Goal: Answer question/provide support: Share knowledge or assist other users

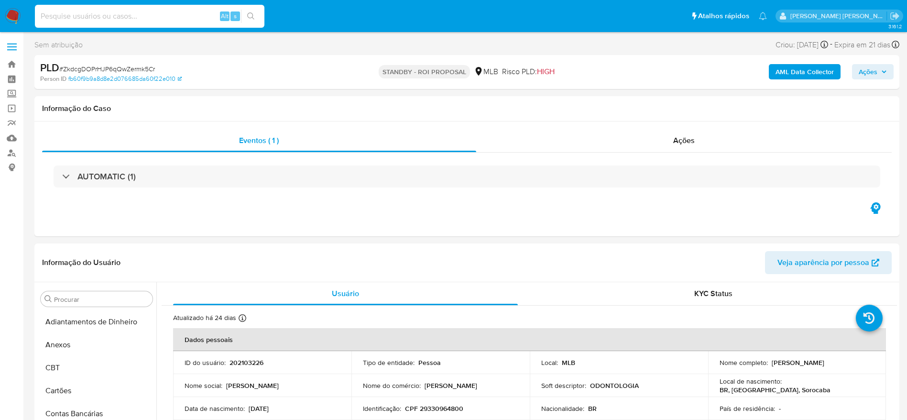
select select "10"
click at [181, 13] on input at bounding box center [150, 16] width 230 height 12
type input "18270689"
click at [257, 16] on button "search-icon" at bounding box center [251, 16] width 20 height 13
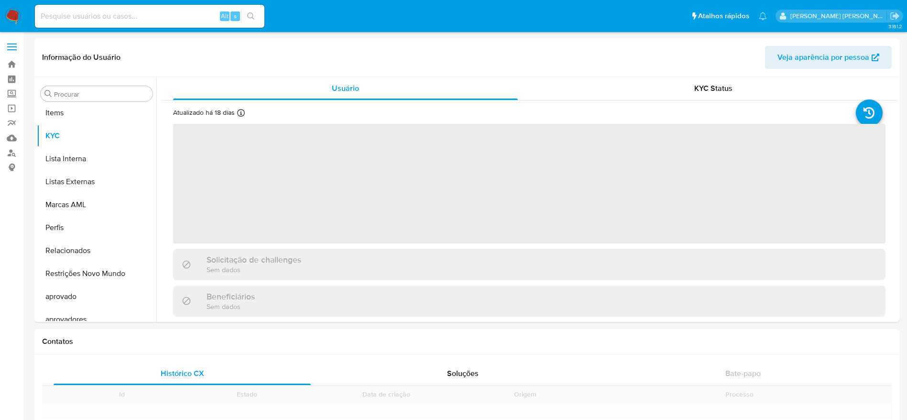
scroll to position [496, 0]
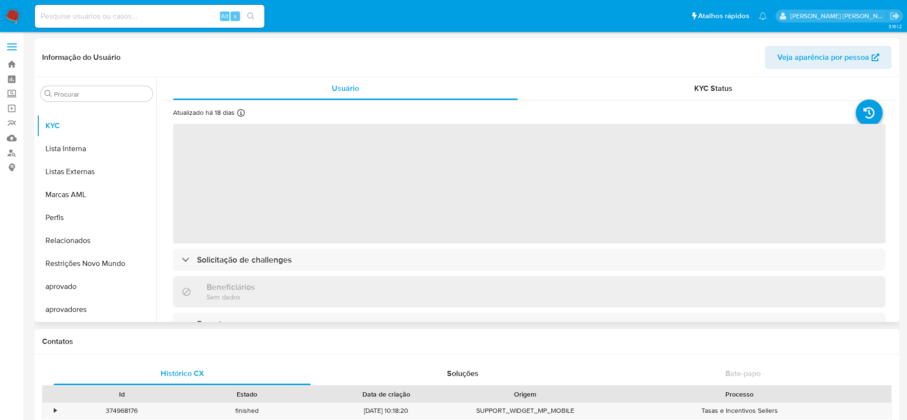
select select "10"
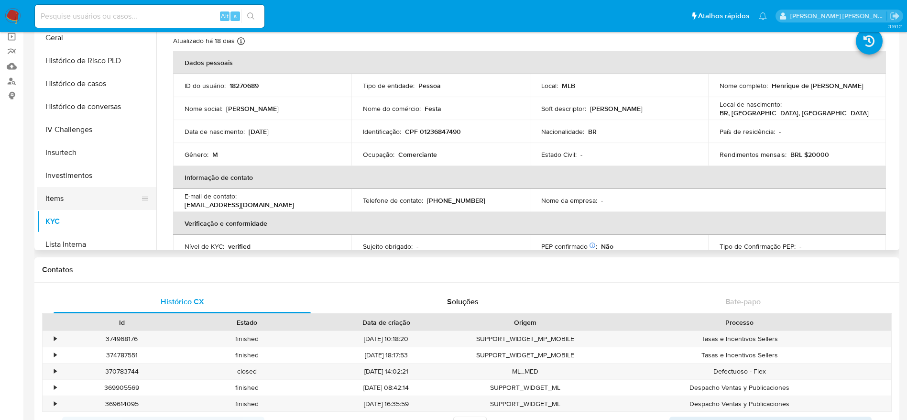
scroll to position [281, 0]
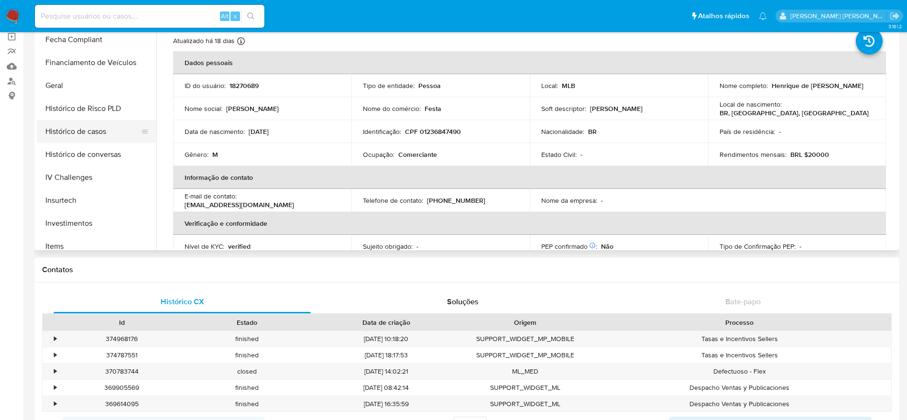
click at [88, 134] on button "Histórico de casos" at bounding box center [93, 131] width 112 height 23
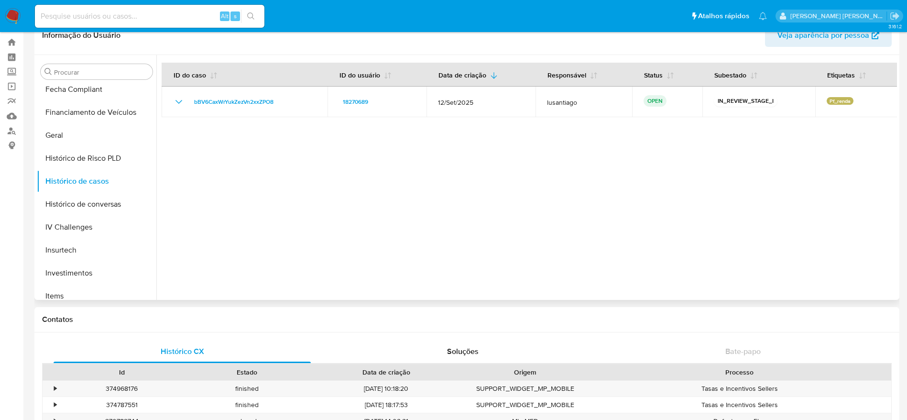
scroll to position [0, 0]
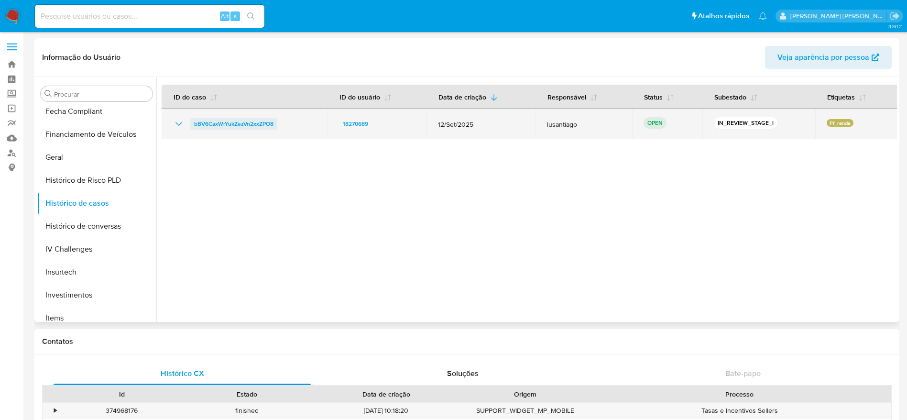
click at [238, 120] on span "bBV6CaxWrYukZezVn2xxZPO8" at bounding box center [233, 123] width 79 height 11
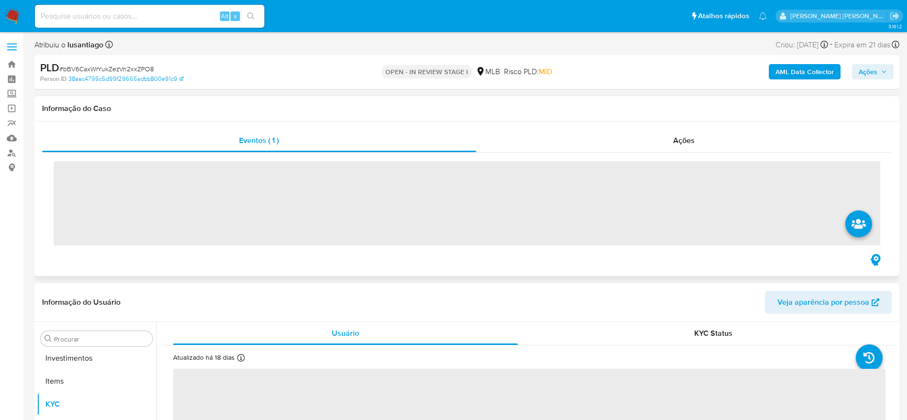
scroll to position [496, 0]
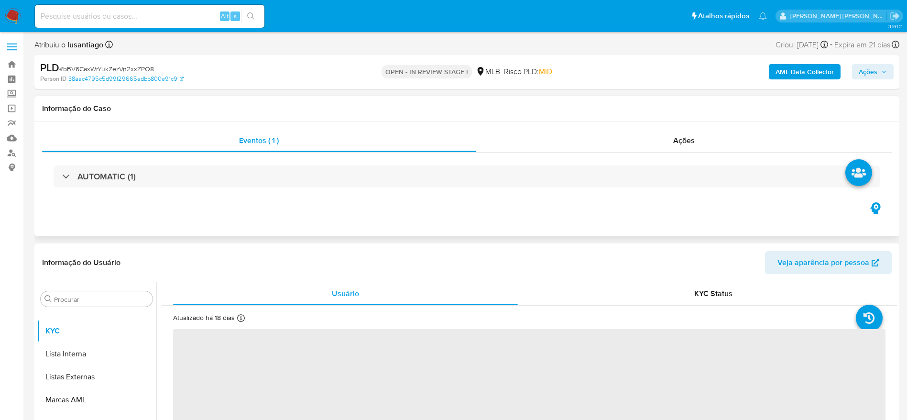
select select "10"
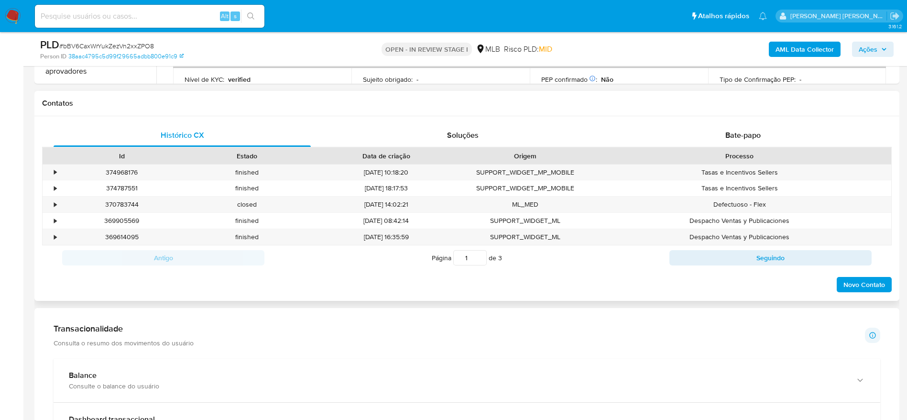
scroll to position [359, 0]
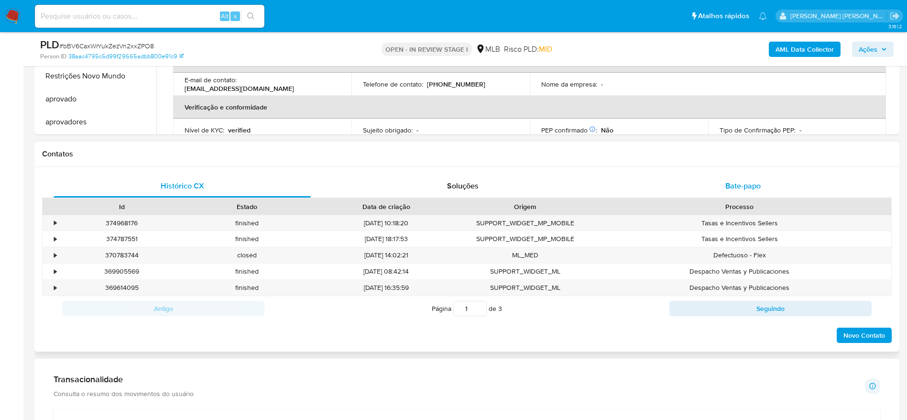
click at [739, 186] on span "Bate-papo" at bounding box center [742, 185] width 35 height 11
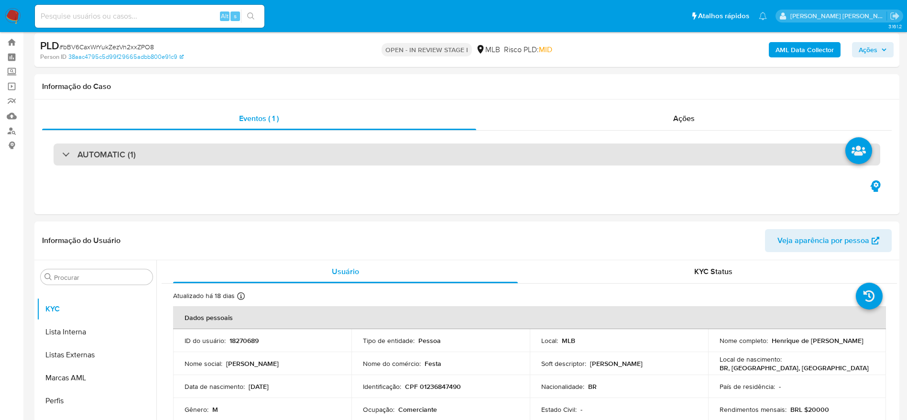
scroll to position [0, 0]
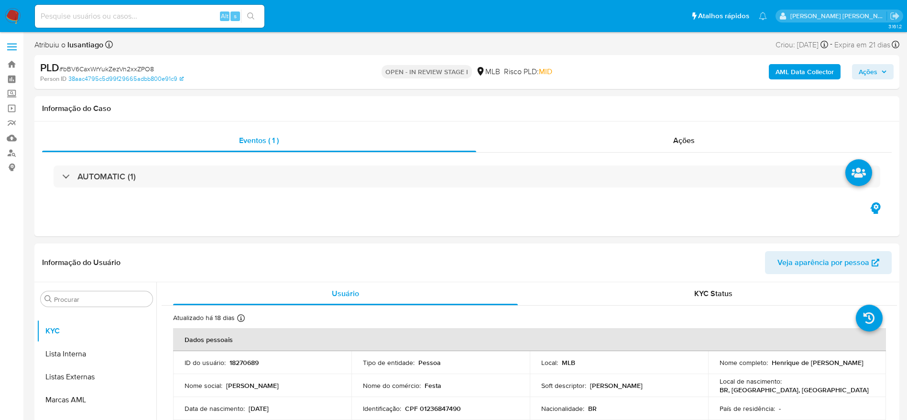
drag, startPoint x: 864, startPoint y: 70, endPoint x: 848, endPoint y: 77, distance: 17.9
click at [861, 71] on span "Ações" at bounding box center [868, 71] width 19 height 15
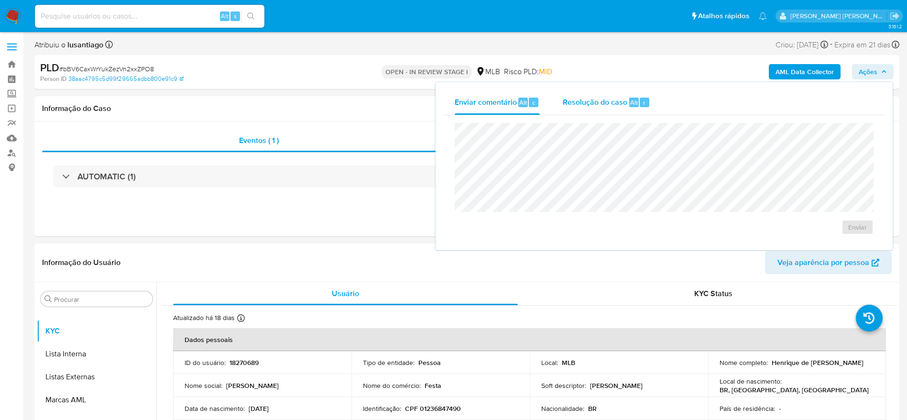
click at [621, 100] on span "Resolução do caso" at bounding box center [595, 102] width 65 height 11
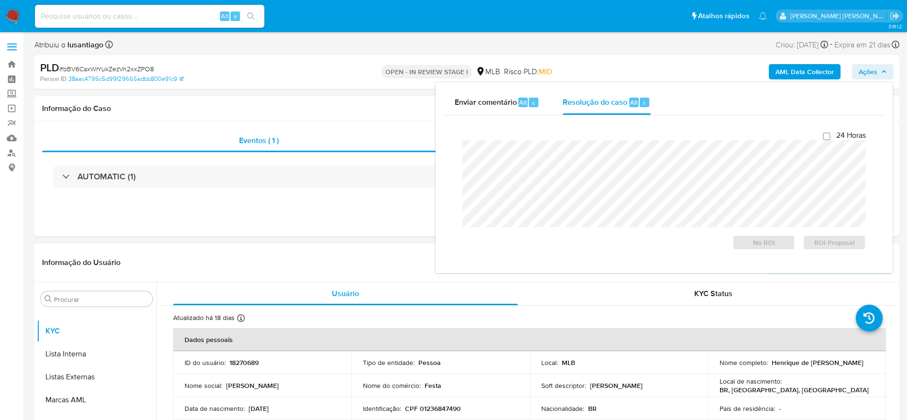
click at [262, 245] on div "Informação do Usuário Veja aparência por pessoa" at bounding box center [466, 262] width 865 height 39
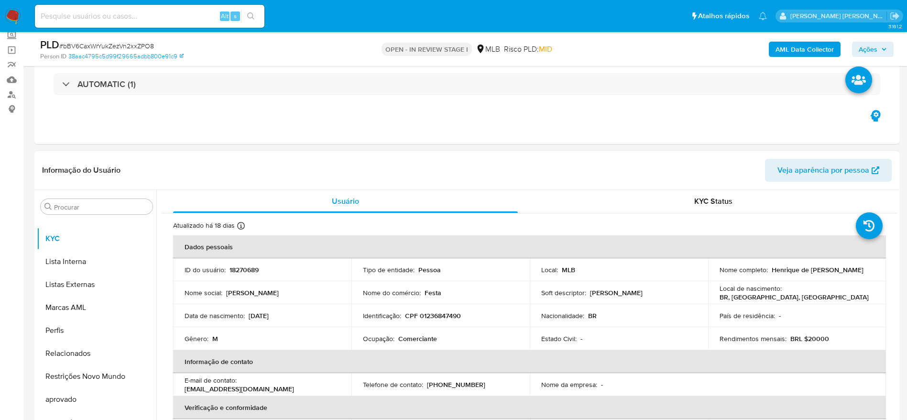
scroll to position [72, 0]
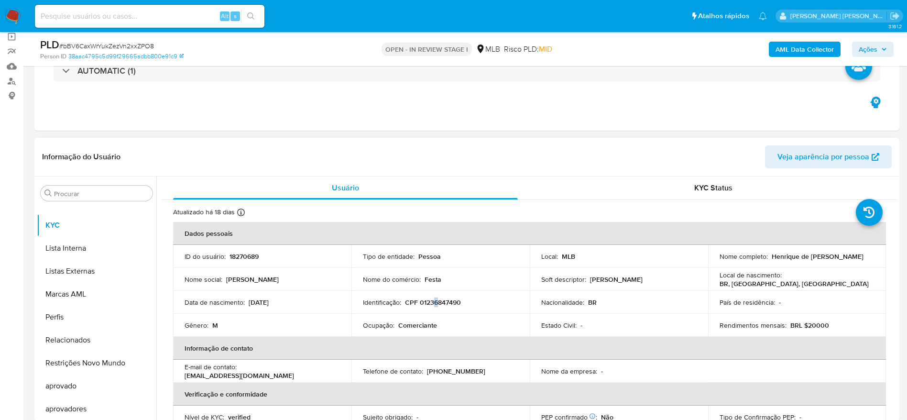
click at [433, 304] on p "CPF 01236847490" at bounding box center [433, 302] width 56 height 9
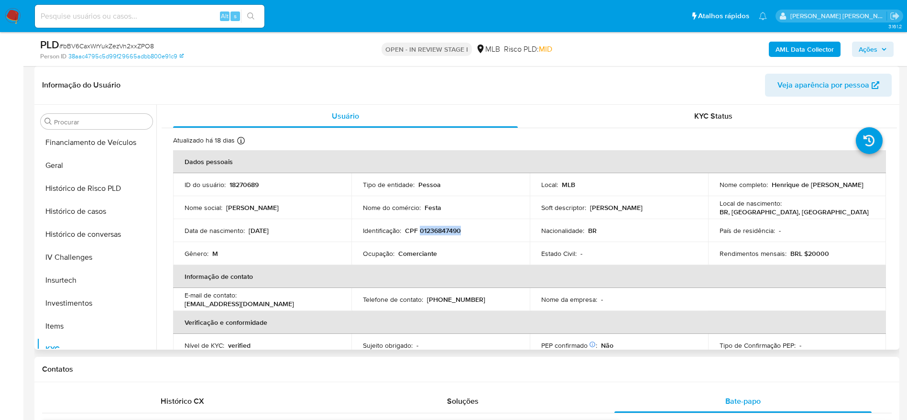
scroll to position [281, 0]
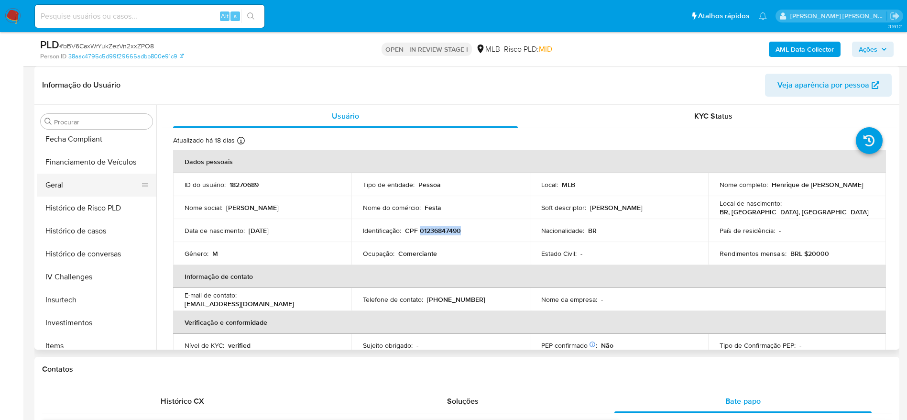
click at [77, 184] on button "Geral" at bounding box center [93, 185] width 112 height 23
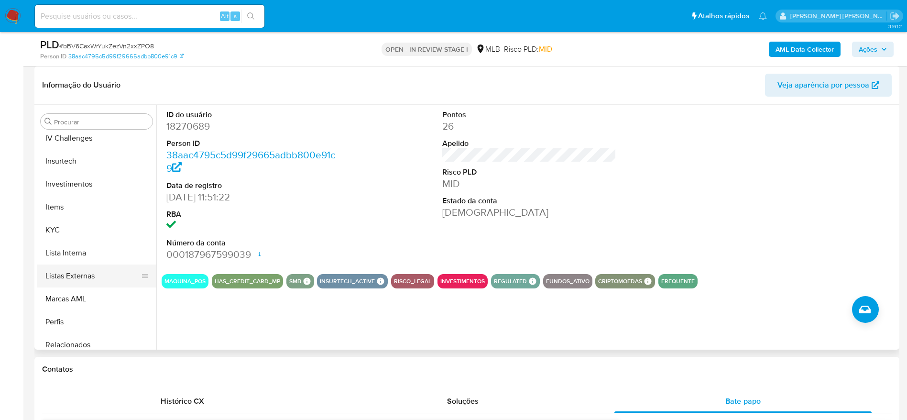
scroll to position [424, 0]
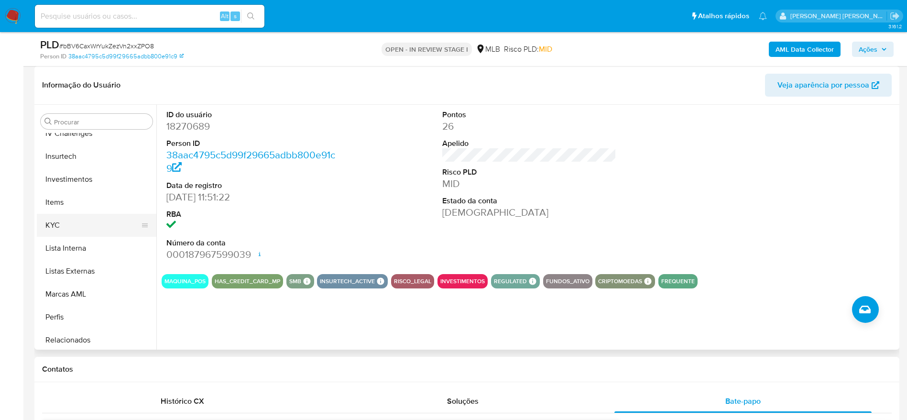
click at [80, 218] on button "KYC" at bounding box center [93, 225] width 112 height 23
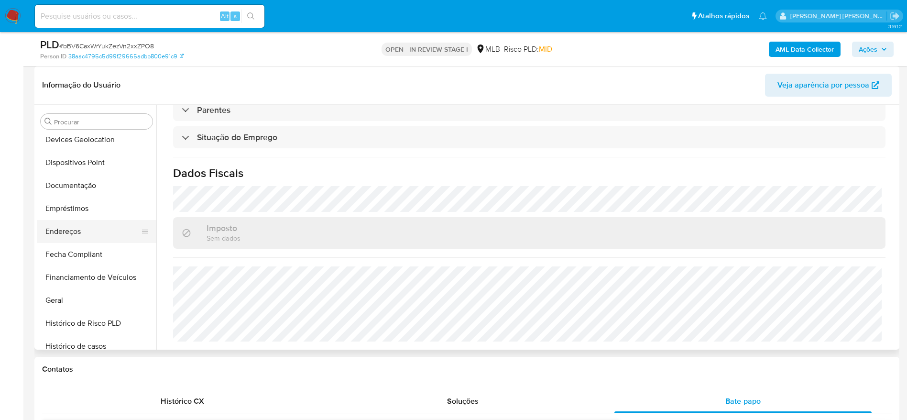
scroll to position [137, 0]
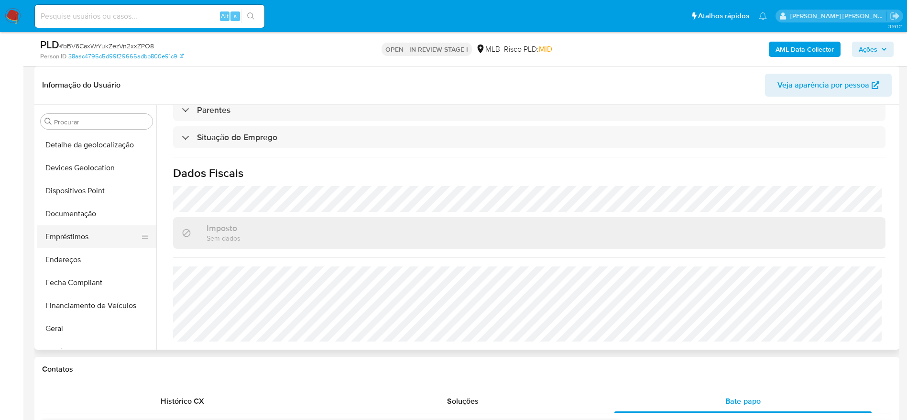
click at [88, 233] on button "Empréstimos" at bounding box center [93, 236] width 112 height 23
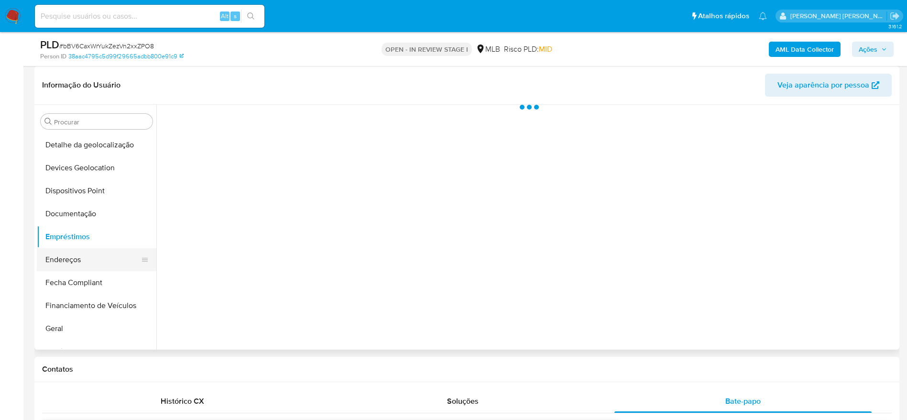
scroll to position [0, 0]
click at [74, 255] on button "Endereços" at bounding box center [93, 259] width 112 height 23
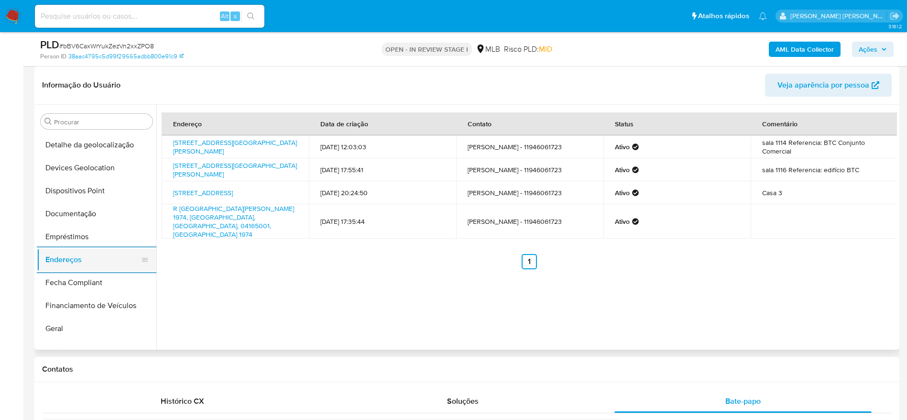
scroll to position [66, 0]
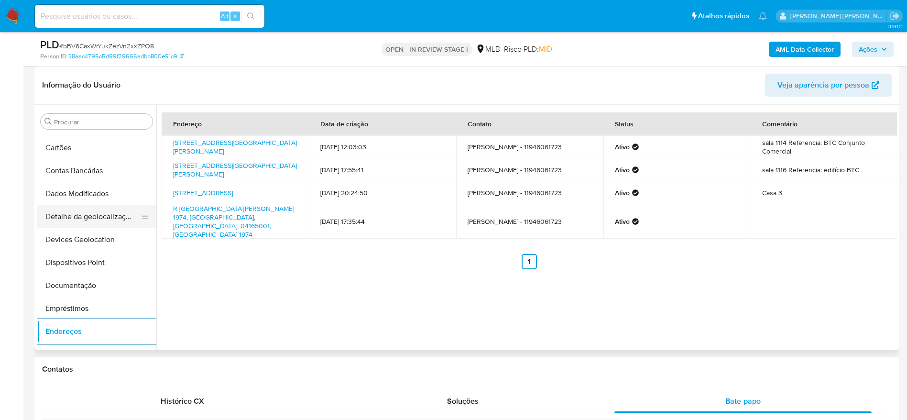
click at [97, 220] on button "Detalhe da geolocalização" at bounding box center [93, 216] width 112 height 23
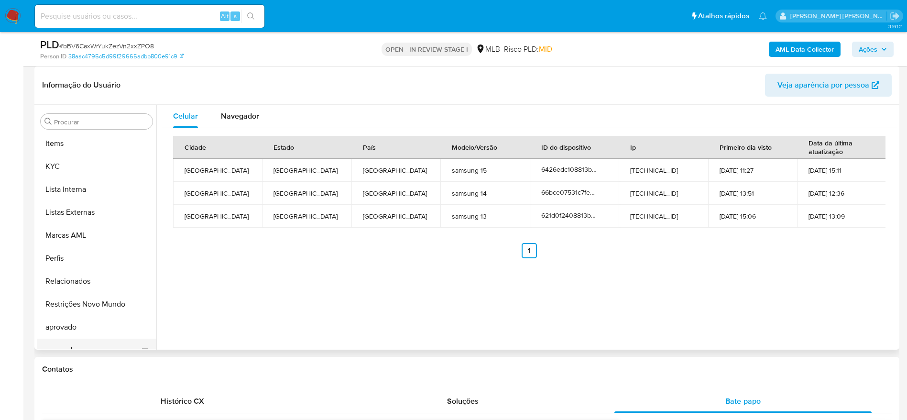
scroll to position [496, 0]
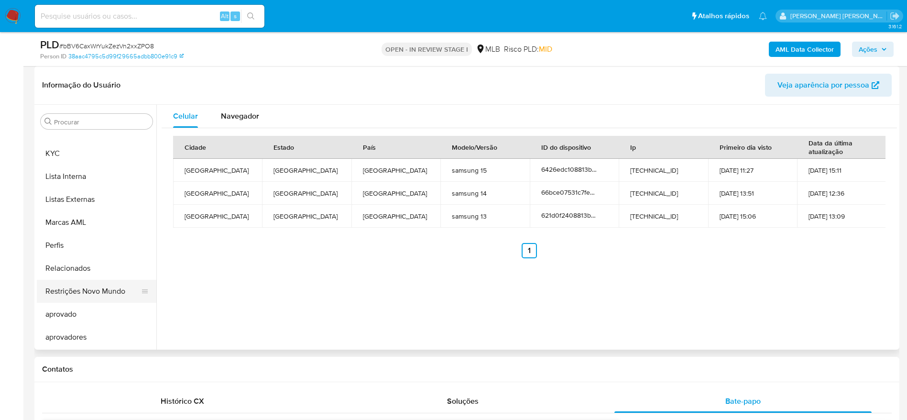
click at [88, 289] on button "Restrições Novo Mundo" at bounding box center [93, 291] width 112 height 23
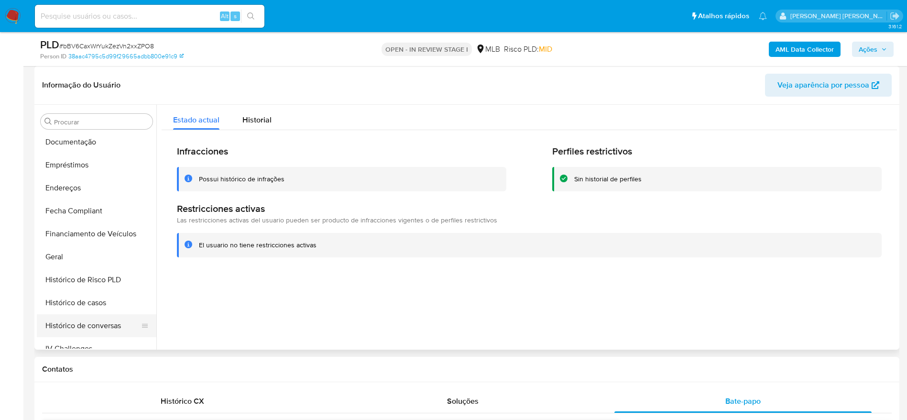
scroll to position [137, 0]
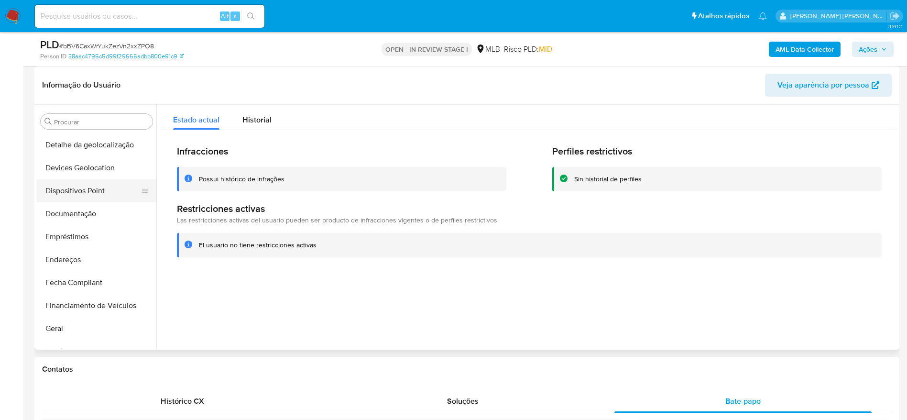
click at [97, 193] on button "Dispositivos Point" at bounding box center [93, 190] width 112 height 23
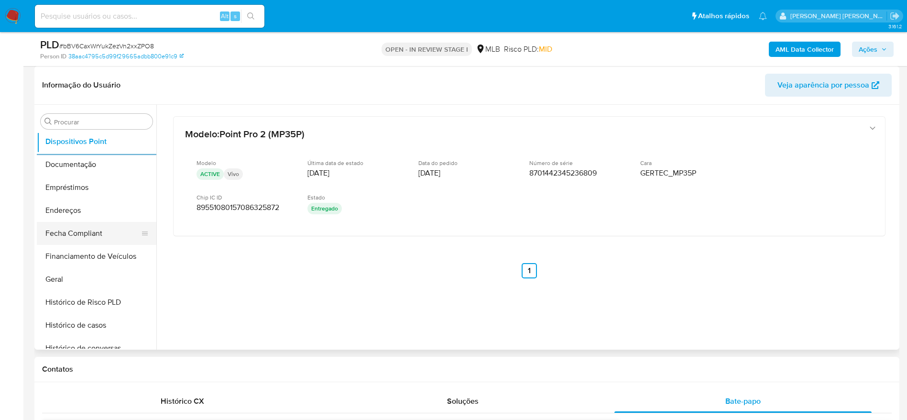
scroll to position [352, 0]
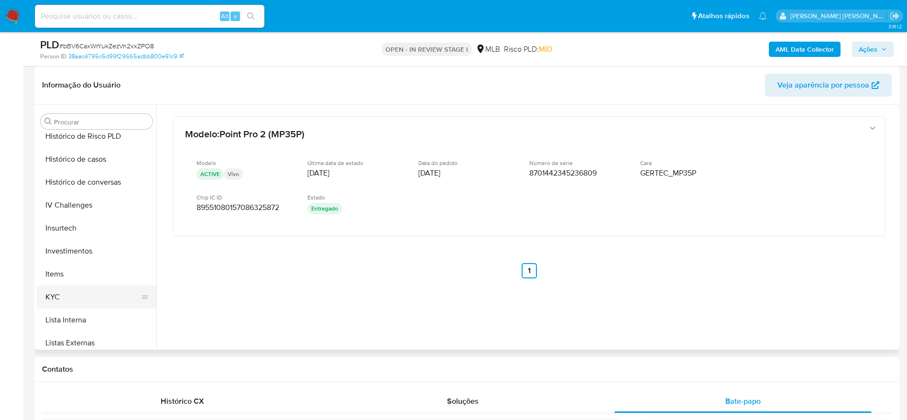
click at [73, 297] on button "KYC" at bounding box center [93, 296] width 112 height 23
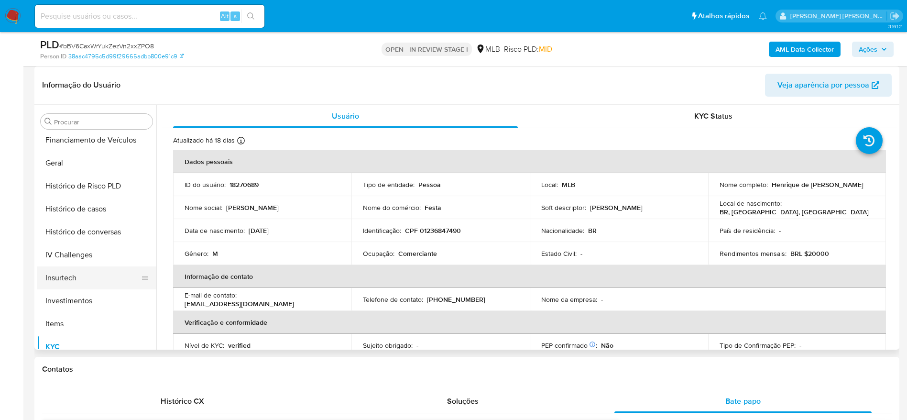
scroll to position [209, 0]
click at [71, 256] on button "Geral" at bounding box center [93, 256] width 112 height 23
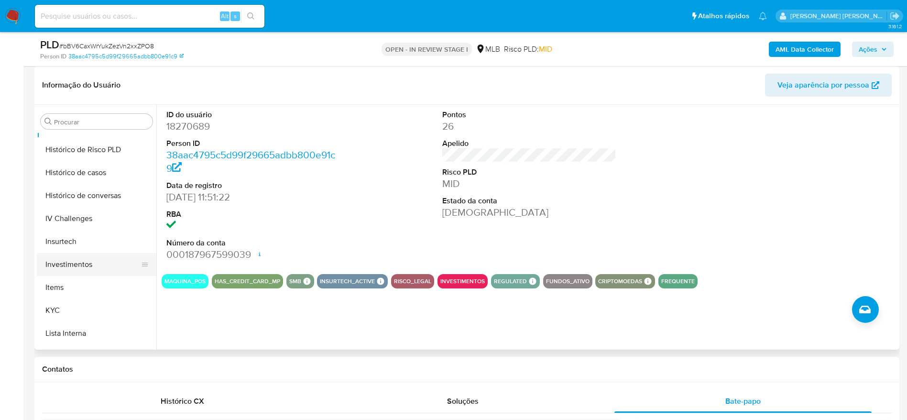
scroll to position [352, 0]
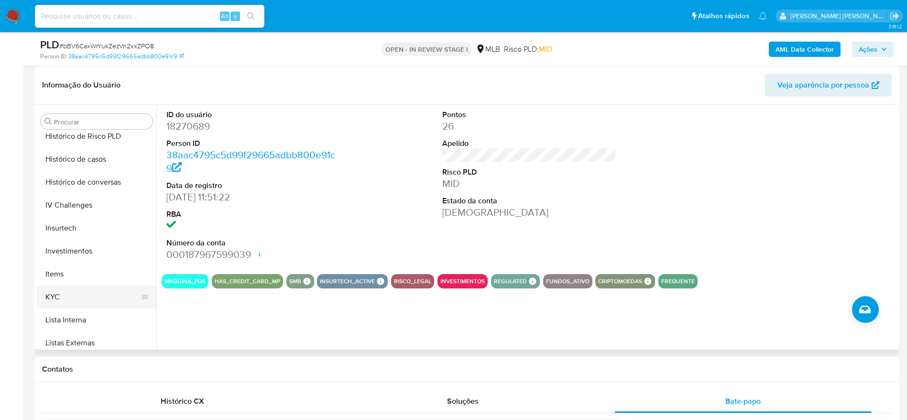
click at [80, 296] on button "KYC" at bounding box center [93, 296] width 112 height 23
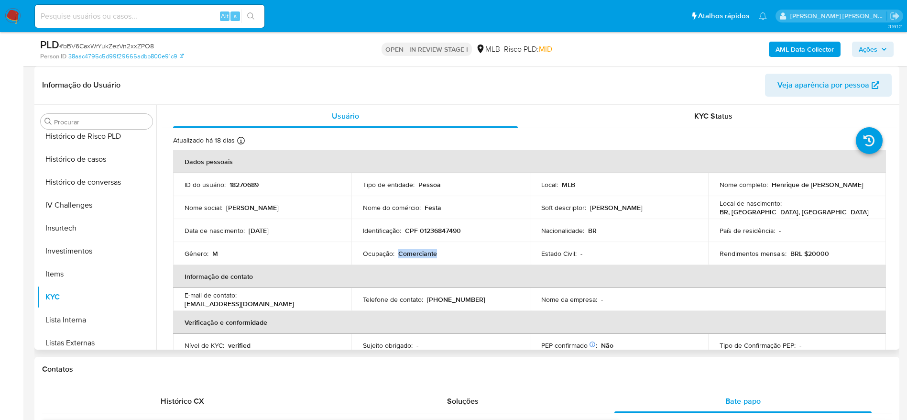
drag, startPoint x: 439, startPoint y: 256, endPoint x: 397, endPoint y: 255, distance: 42.6
click at [397, 255] on div "Ocupação : Comerciante" at bounding box center [440, 253] width 155 height 9
copy p "Comerciante"
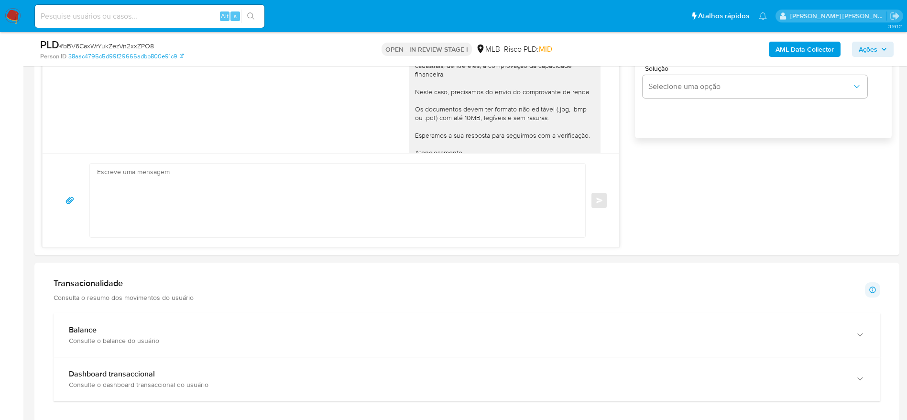
scroll to position [789, 0]
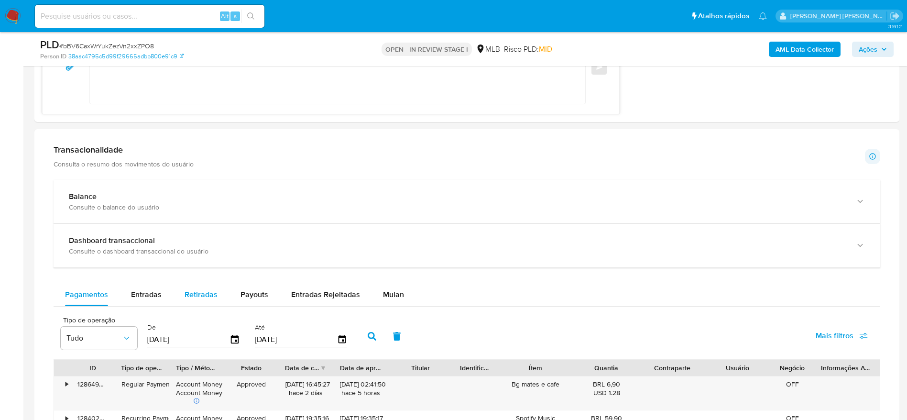
click at [195, 296] on span "Retiradas" at bounding box center [201, 294] width 33 height 11
select select "10"
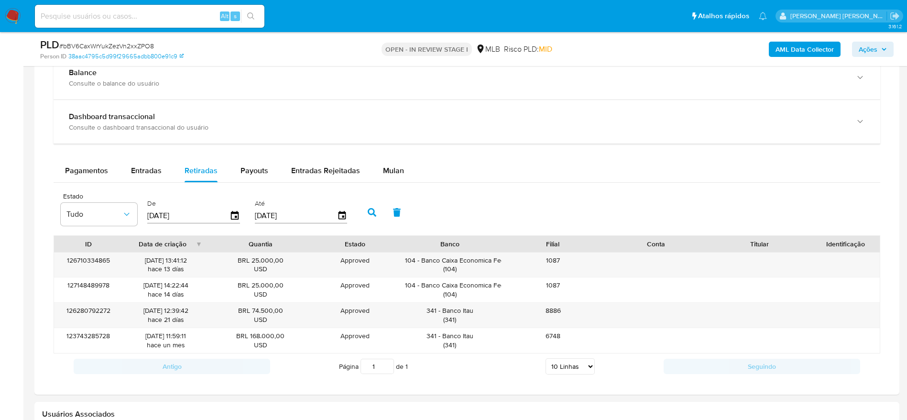
scroll to position [932, 0]
